Goal: Task Accomplishment & Management: Use online tool/utility

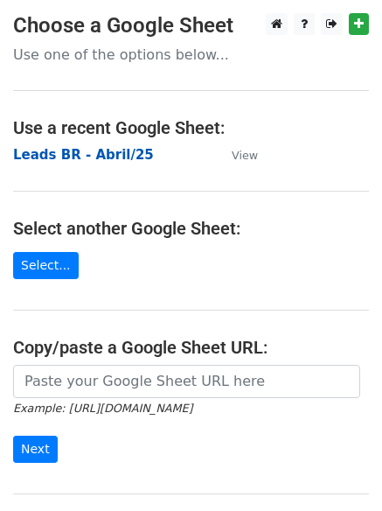
click at [100, 151] on strong "Leads BR - Abril/25" at bounding box center [83, 155] width 141 height 16
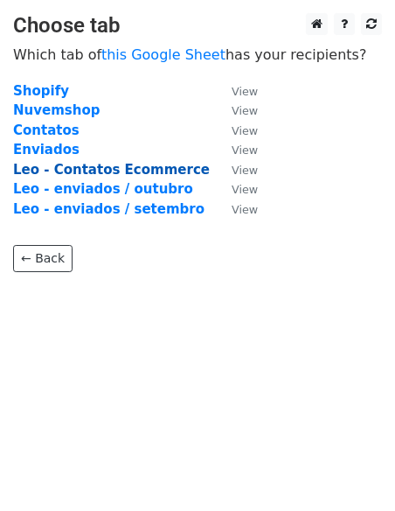
click at [150, 167] on strong "Leo - Contatos Ecommerce" at bounding box center [111, 170] width 197 height 16
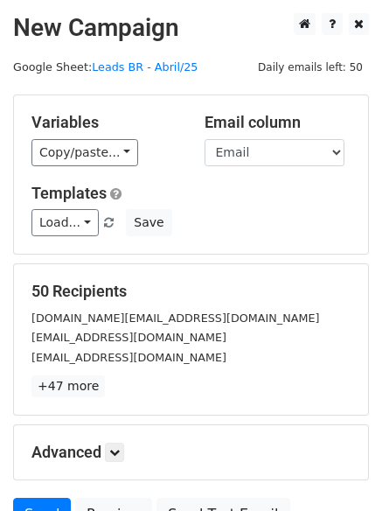
scroll to position [169, 0]
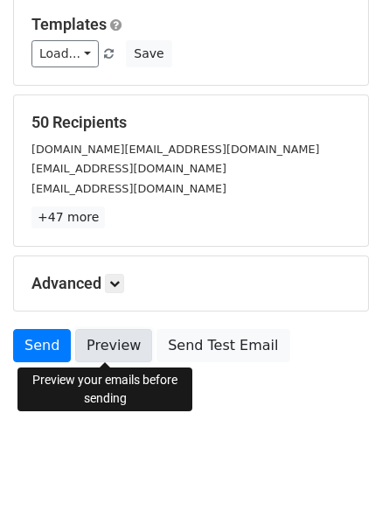
click at [118, 346] on link "Preview" at bounding box center [113, 345] width 77 height 33
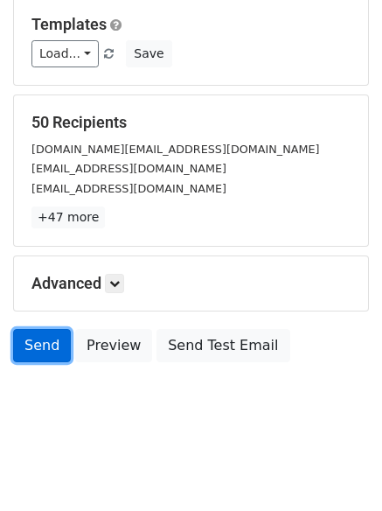
click at [38, 341] on link "Send" at bounding box center [42, 345] width 58 height 33
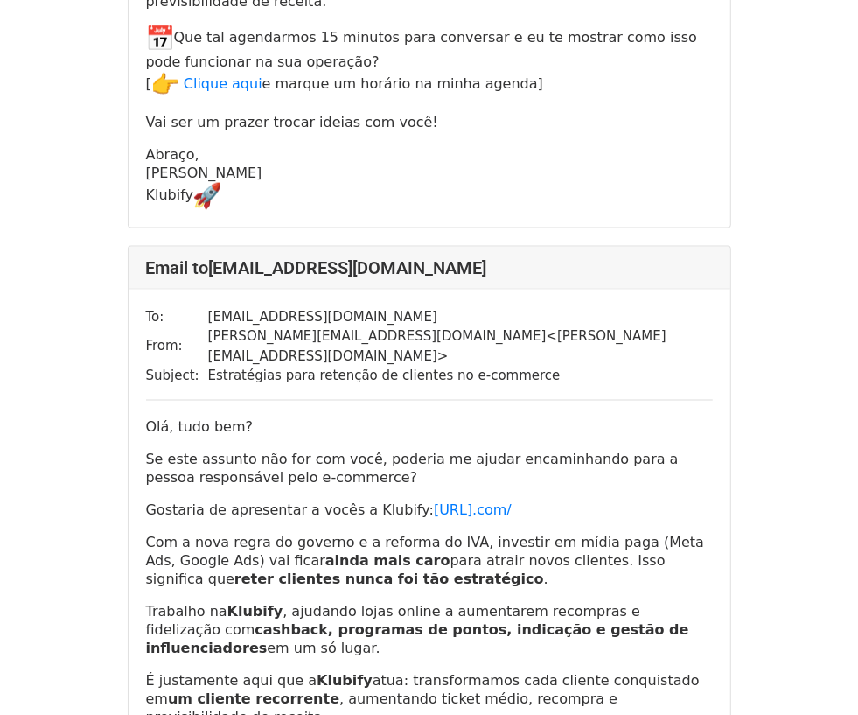
scroll to position [1641, 0]
